Goal: Information Seeking & Learning: Learn about a topic

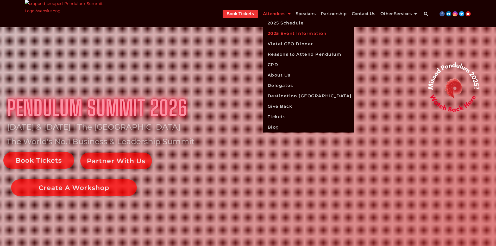
click at [283, 33] on link "2025 Event Information" at bounding box center [308, 33] width 91 height 10
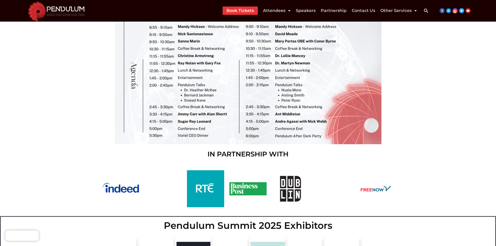
scroll to position [678, 0]
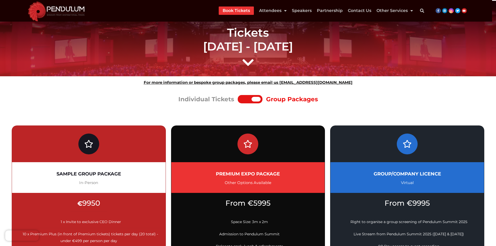
scroll to position [313, 0]
